Goal: Task Accomplishment & Management: Manage account settings

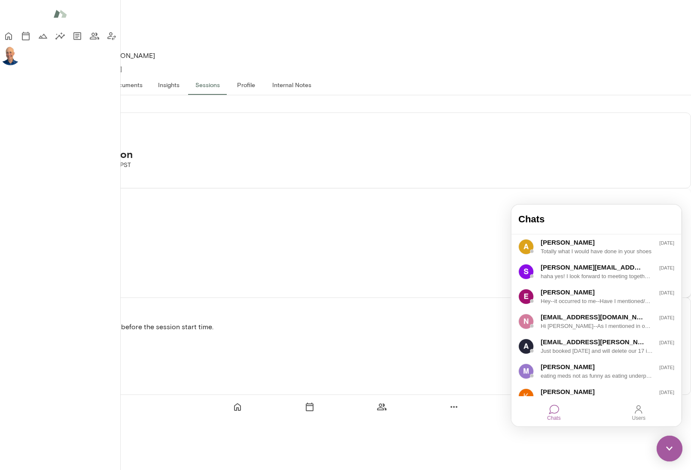
scroll to position [3, 0]
click at [613, 370] on div "[PERSON_NAME]" at bounding box center [591, 366] width 103 height 9
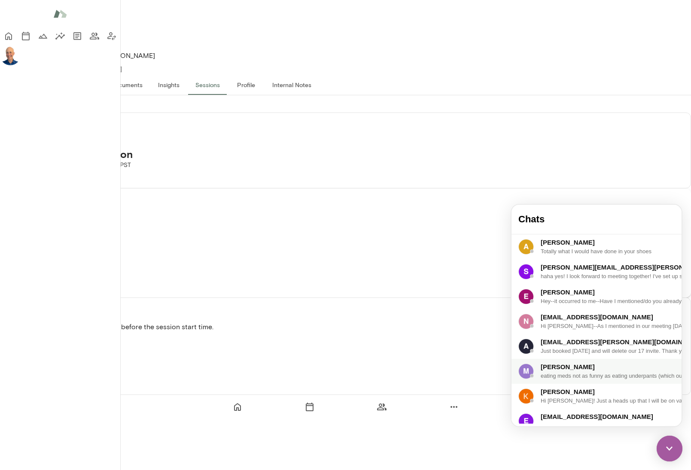
scroll to position [2596, 0]
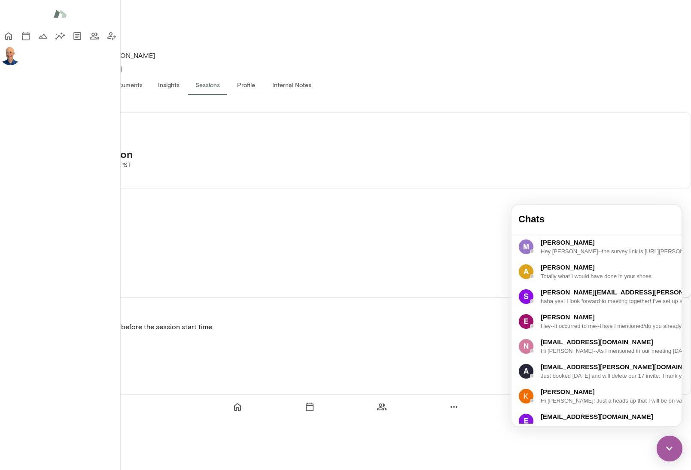
scroll to position [2802, 0]
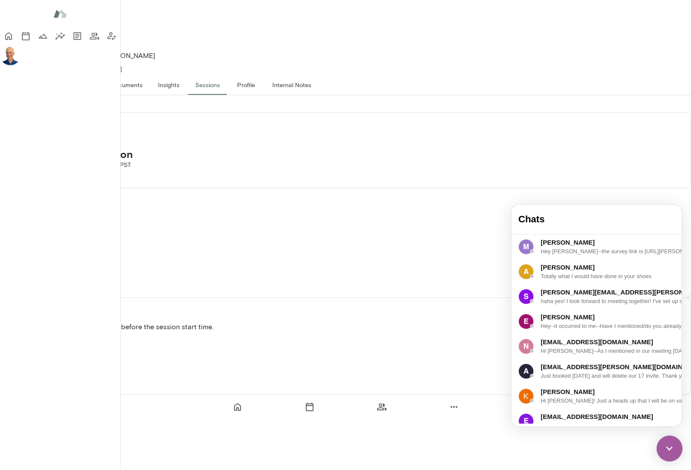
drag, startPoint x: 559, startPoint y: 383, endPoint x: 579, endPoint y: 380, distance: 19.5
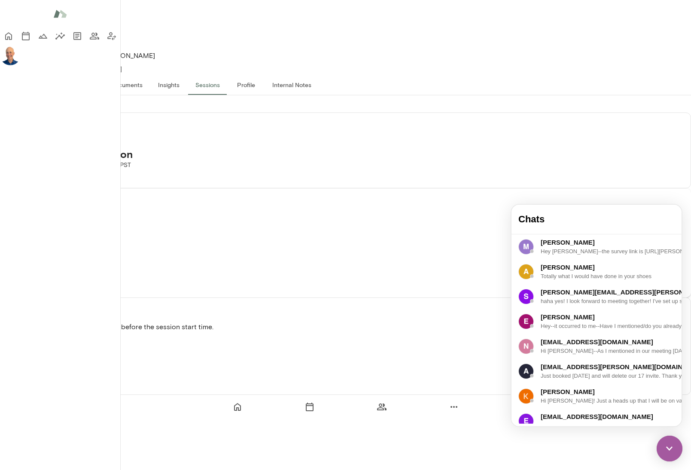
click at [137, 221] on div "Sessions Biweekly Coaching Session [PERSON_NAME] · [DATE] · 9:00 AM-9:45 AM PST…" at bounding box center [345, 245] width 691 height 300
click at [56, 74] on button "Overview" at bounding box center [36, 84] width 39 height 21
click at [88, 376] on textarea "Add note" at bounding box center [50, 400] width 75 height 49
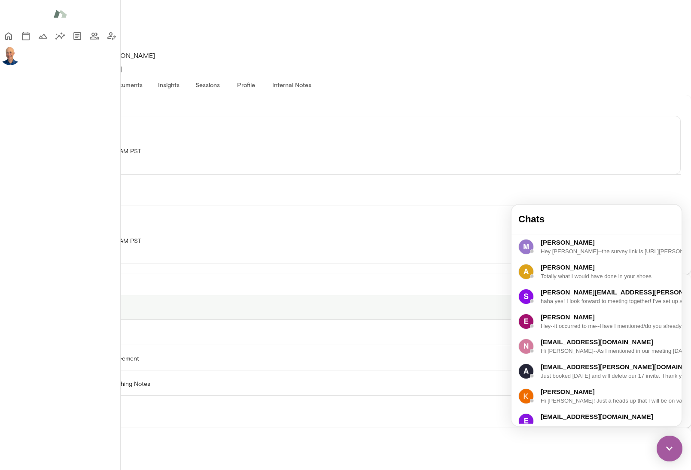
scroll to position [38, 0]
click at [227, 74] on button "Sessions" at bounding box center [207, 84] width 39 height 21
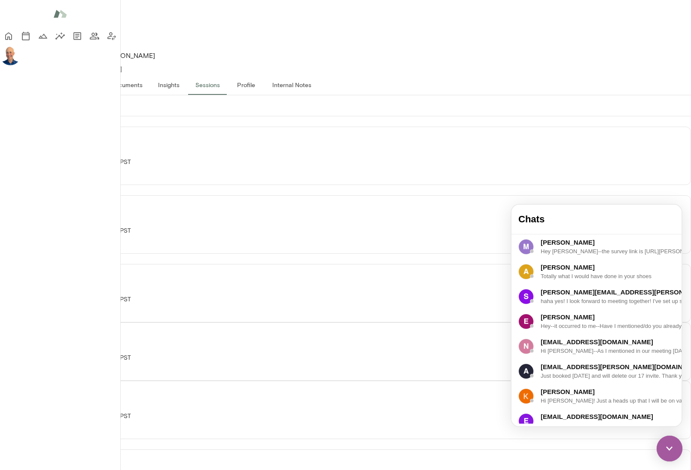
scroll to position [54, 0]
click at [673, 447] on img at bounding box center [669, 449] width 26 height 26
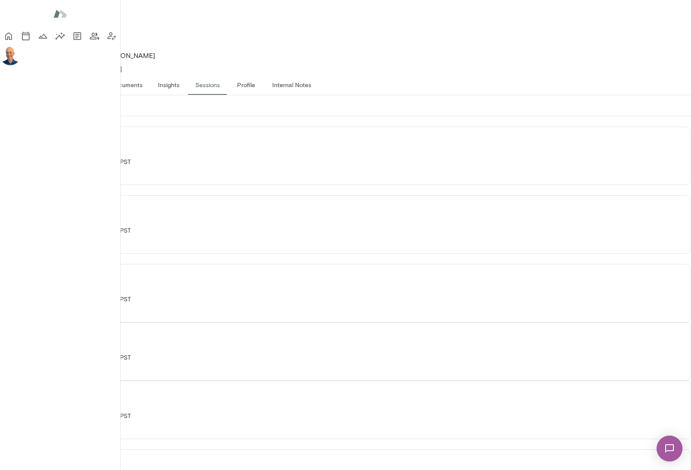
scroll to position [10, 0]
click at [81, 96] on button "Past" at bounding box center [61, 105] width 39 height 21
click at [56, 74] on button "Overview" at bounding box center [36, 84] width 39 height 21
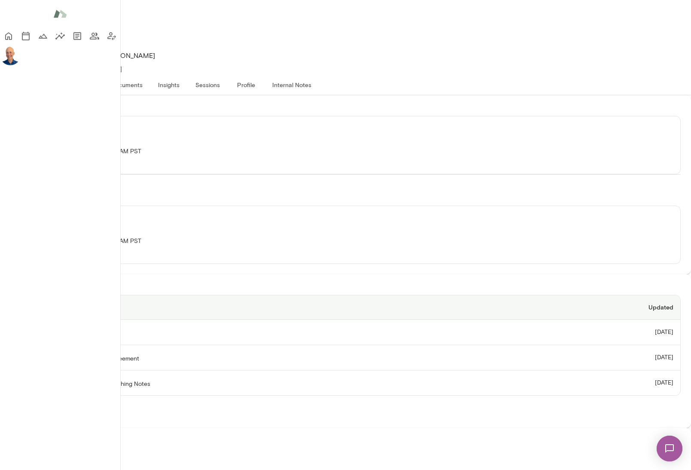
click at [88, 452] on textarea "Add note" at bounding box center [50, 476] width 75 height 49
type textarea "**********"
click at [224, 452] on textarea "Add note" at bounding box center [162, 476] width 299 height 49
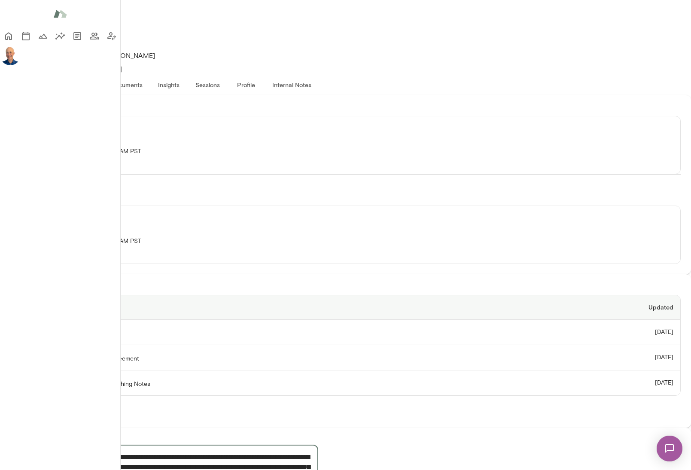
click at [159, 452] on textarea "**********" at bounding box center [162, 476] width 299 height 49
click at [187, 452] on textarea "**********" at bounding box center [162, 476] width 299 height 49
type textarea "**********"
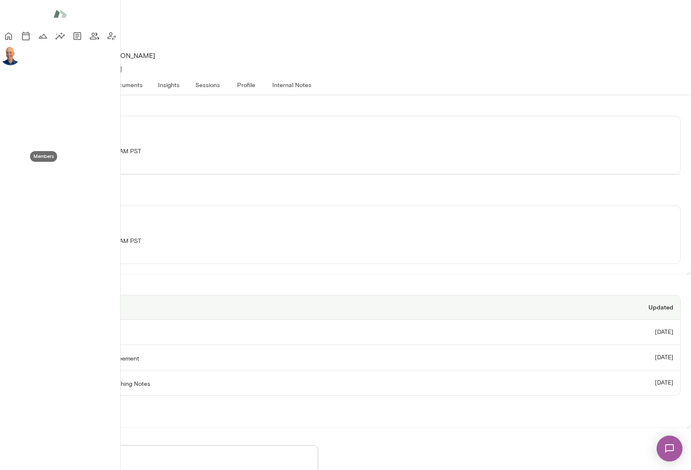
click at [90, 39] on icon "Members" at bounding box center [94, 36] width 9 height 7
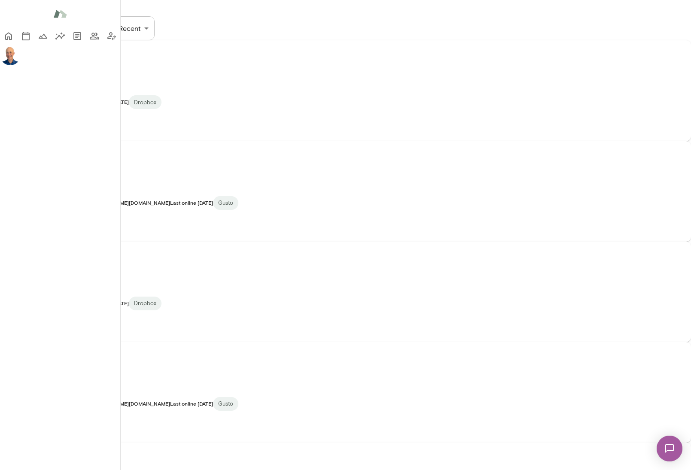
scroll to position [340, 0]
